Goal: Check status: Check status

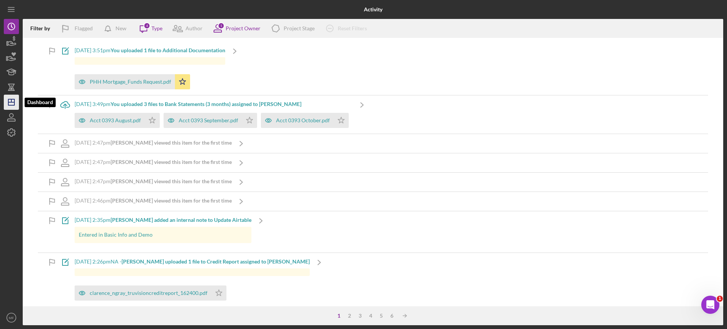
click at [13, 106] on icon "Icon/Dashboard" at bounding box center [11, 102] width 19 height 19
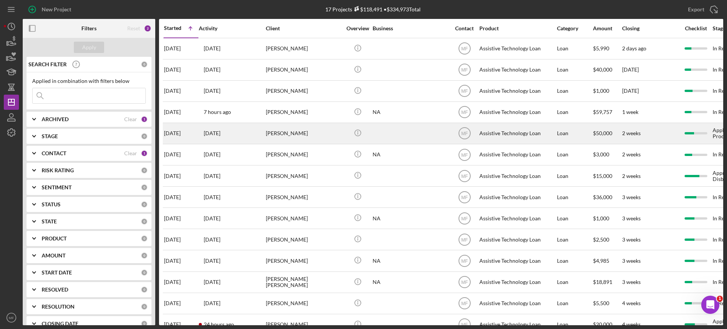
click at [295, 135] on div "[PERSON_NAME]" at bounding box center [304, 133] width 76 height 20
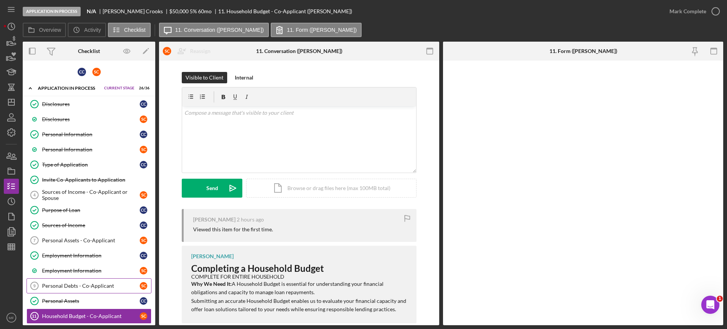
scroll to position [47, 0]
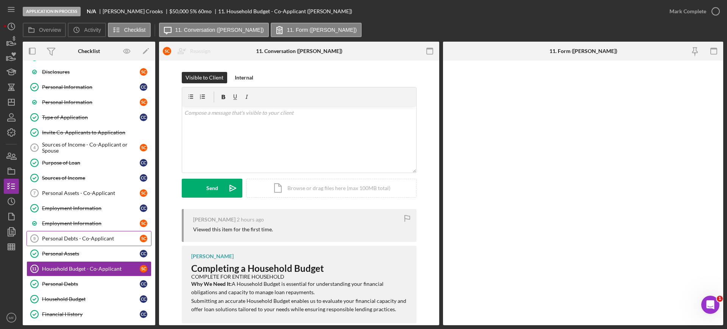
click at [93, 239] on div "Personal Debts - Co-Applicant" at bounding box center [91, 239] width 98 height 6
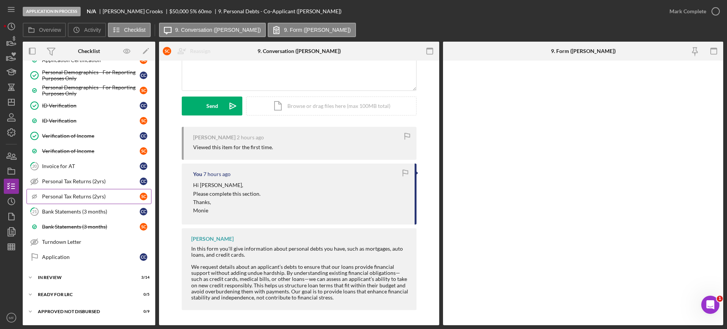
scroll to position [379, 0]
click at [87, 210] on div "Bank Statements (3 months)" at bounding box center [91, 210] width 98 height 6
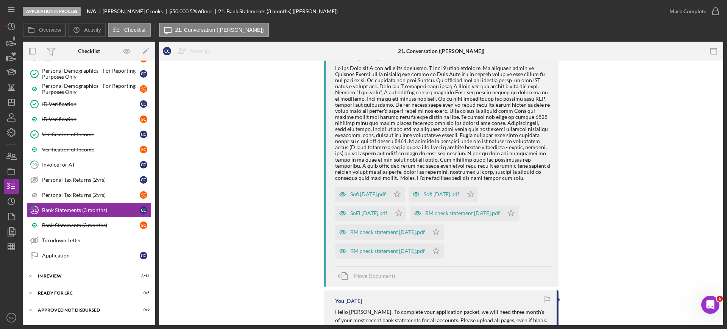
scroll to position [189, 0]
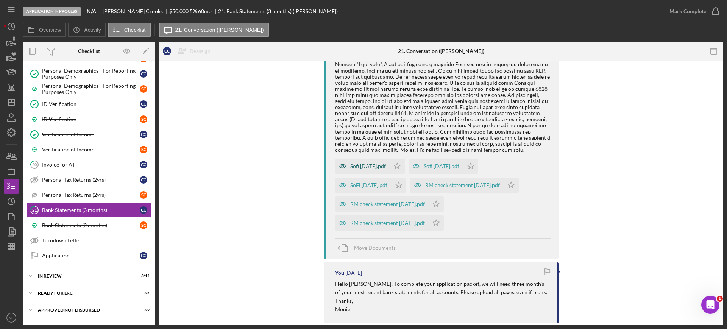
click at [376, 165] on div "Sofi [DATE].pdf" at bounding box center [368, 166] width 36 height 6
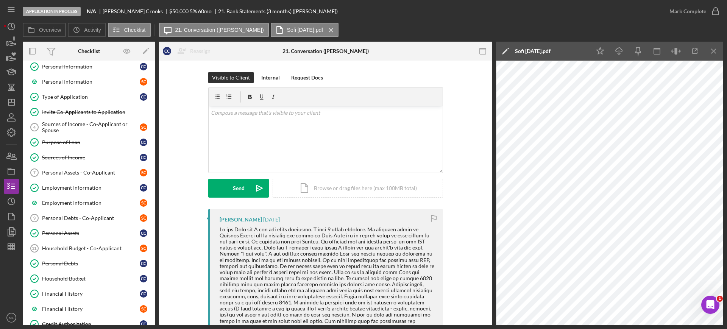
scroll to position [0, 0]
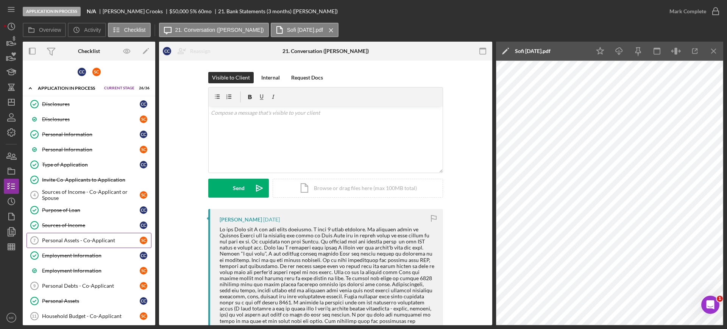
click at [77, 242] on div "Personal Assets - Co-Applicant" at bounding box center [91, 240] width 98 height 6
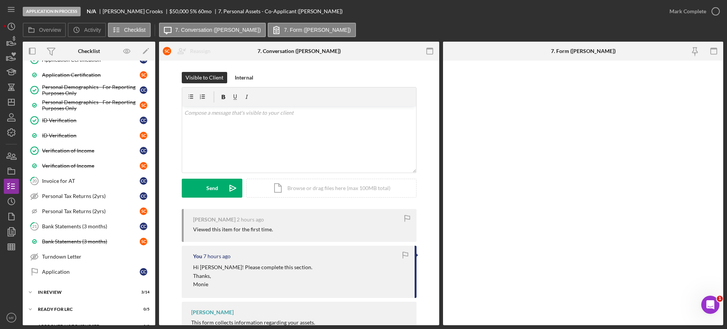
scroll to position [379, 0]
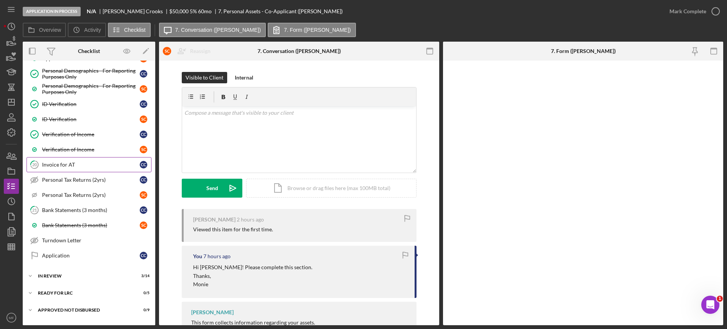
click at [72, 162] on div "Invoice for AT" at bounding box center [91, 165] width 98 height 6
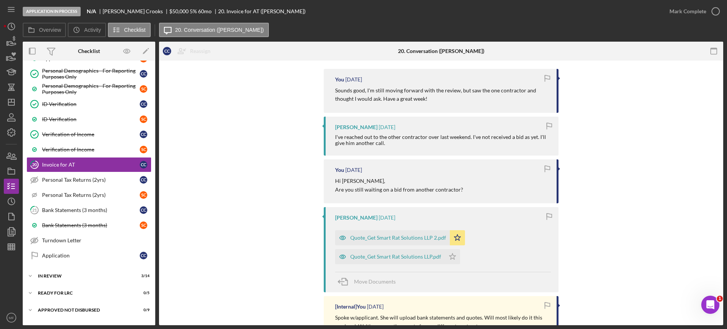
scroll to position [142, 0]
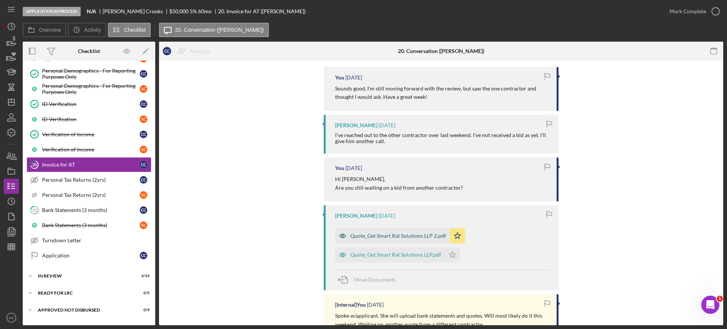
click at [404, 234] on div "Quote_Get Smart Rat Solutions LLP 2.pdf" at bounding box center [398, 236] width 96 height 6
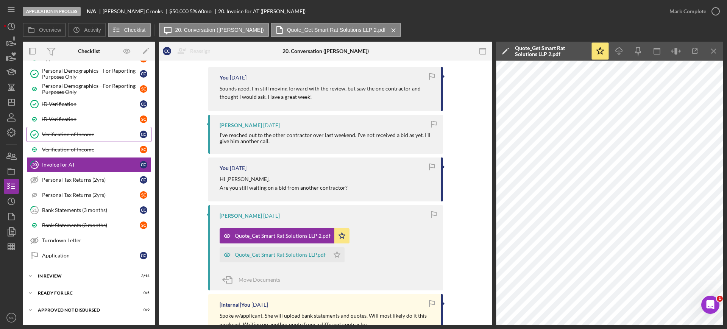
click at [81, 132] on div "Verification of Income" at bounding box center [91, 134] width 98 height 6
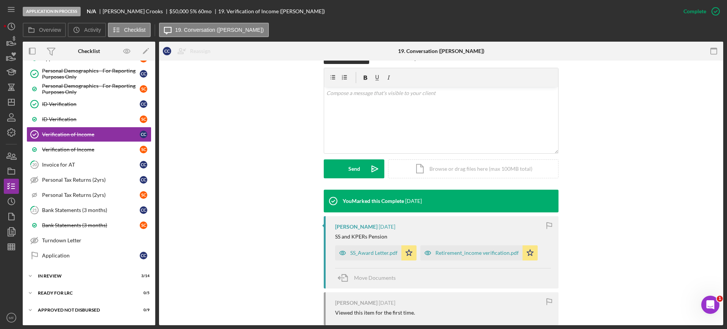
scroll to position [142, 0]
